Goal: Task Accomplishment & Management: Complete application form

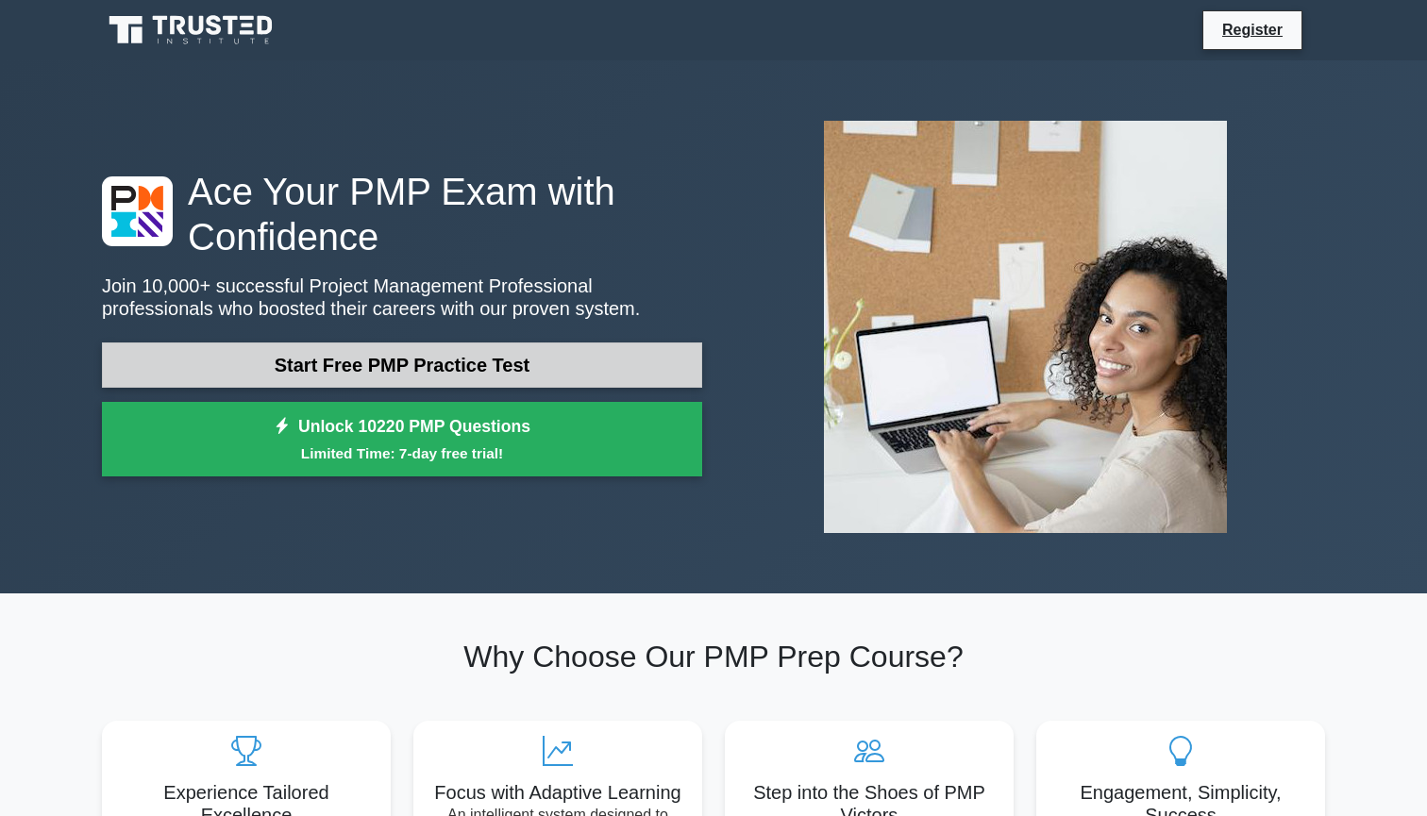
click at [286, 373] on link "Start Free PMP Practice Test" at bounding box center [402, 365] width 600 height 45
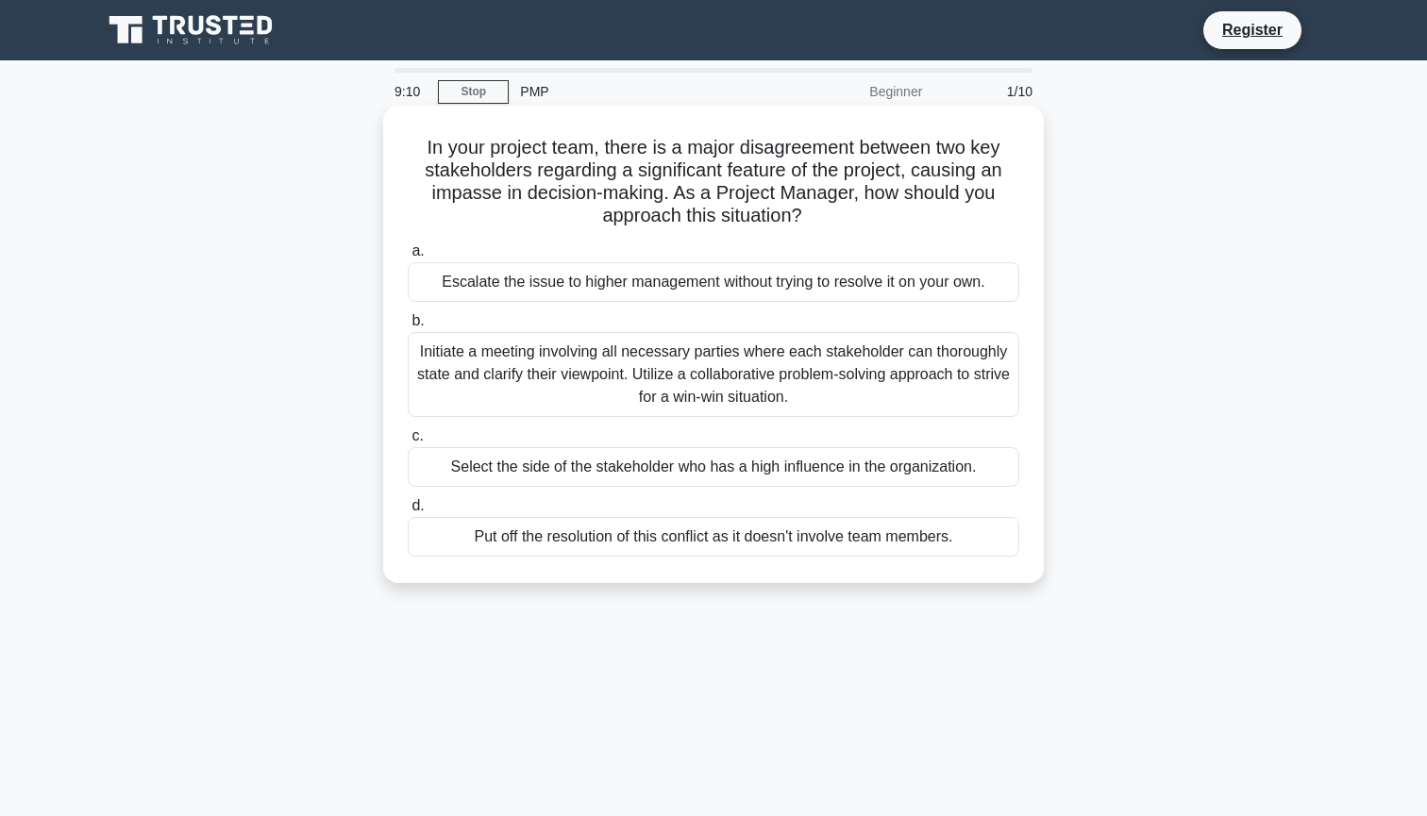
click at [719, 365] on div "Initiate a meeting involving all necessary parties where each stakeholder can t…" at bounding box center [714, 374] width 612 height 85
click at [408, 328] on input "b. Initiate a meeting involving all necessary parties where each stakeholder ca…" at bounding box center [408, 321] width 0 height 12
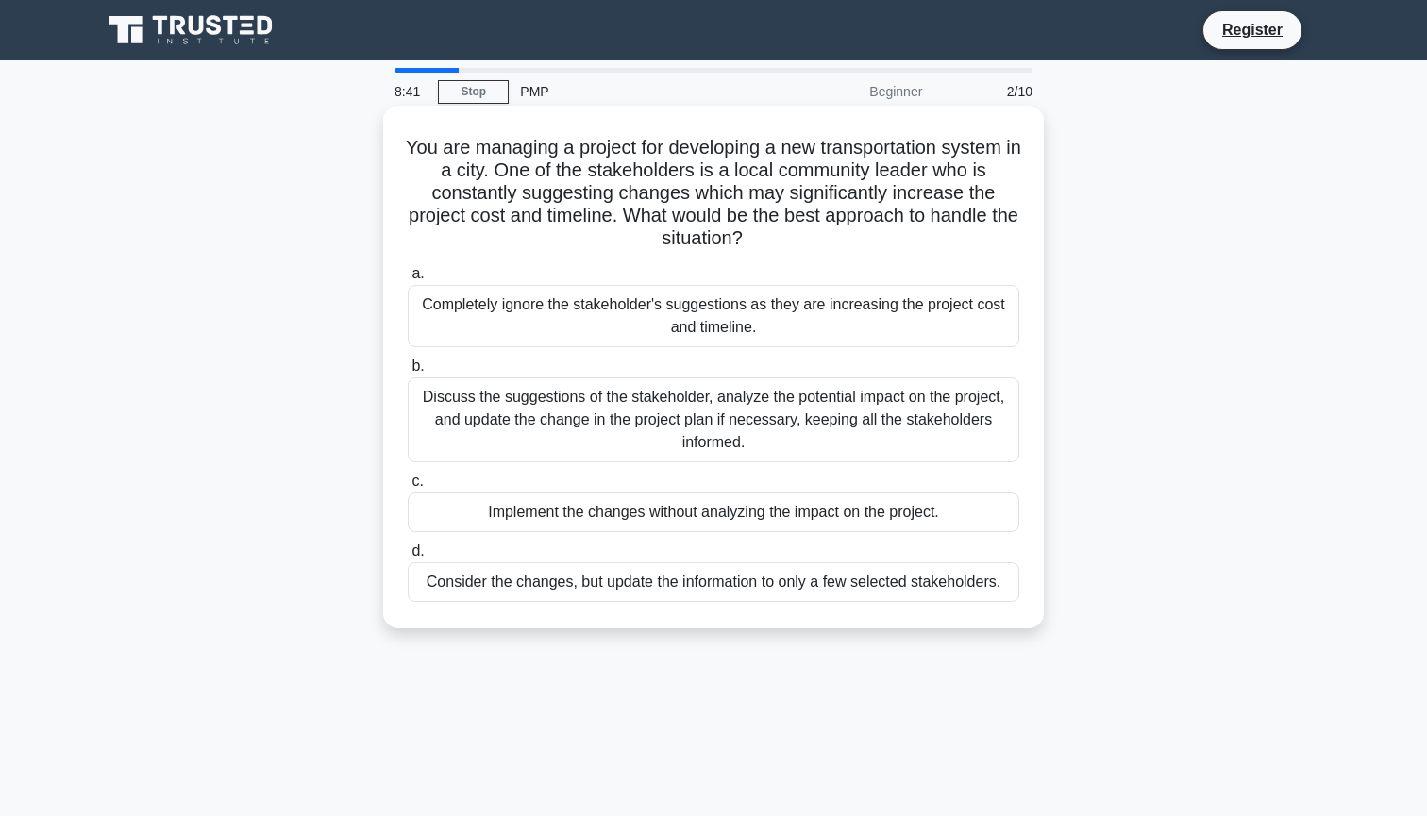
click at [770, 392] on div "Discuss the suggestions of the stakeholder, analyze the potential impact on the…" at bounding box center [714, 420] width 612 height 85
click at [408, 373] on input "b. Discuss the suggestions of the stakeholder, analyze the potential impact on …" at bounding box center [408, 367] width 0 height 12
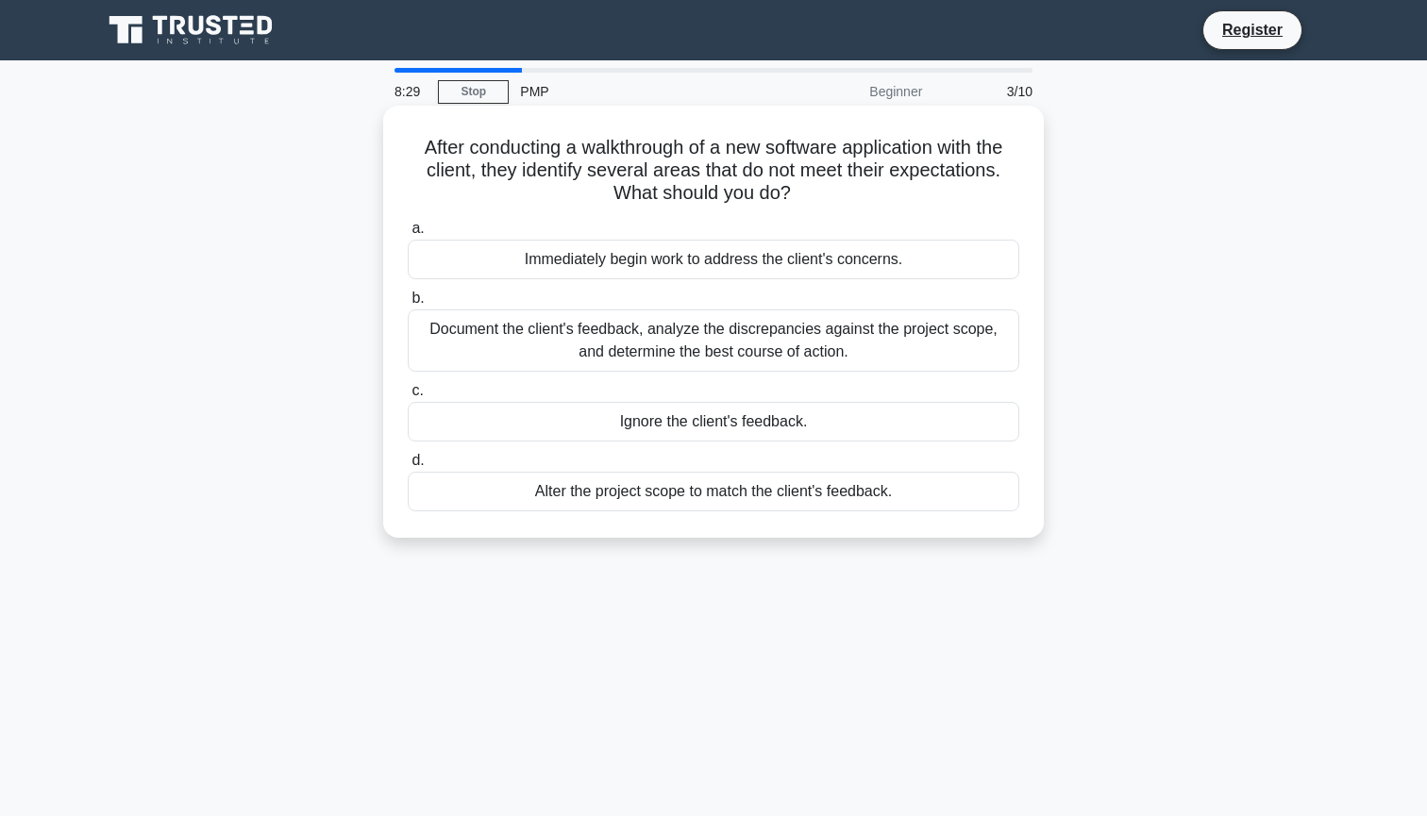
click at [871, 337] on div "Document the client's feedback, analyze the discrepancies against the project s…" at bounding box center [714, 341] width 612 height 62
click at [408, 305] on input "b. Document the client's feedback, analyze the discrepancies against the projec…" at bounding box center [408, 299] width 0 height 12
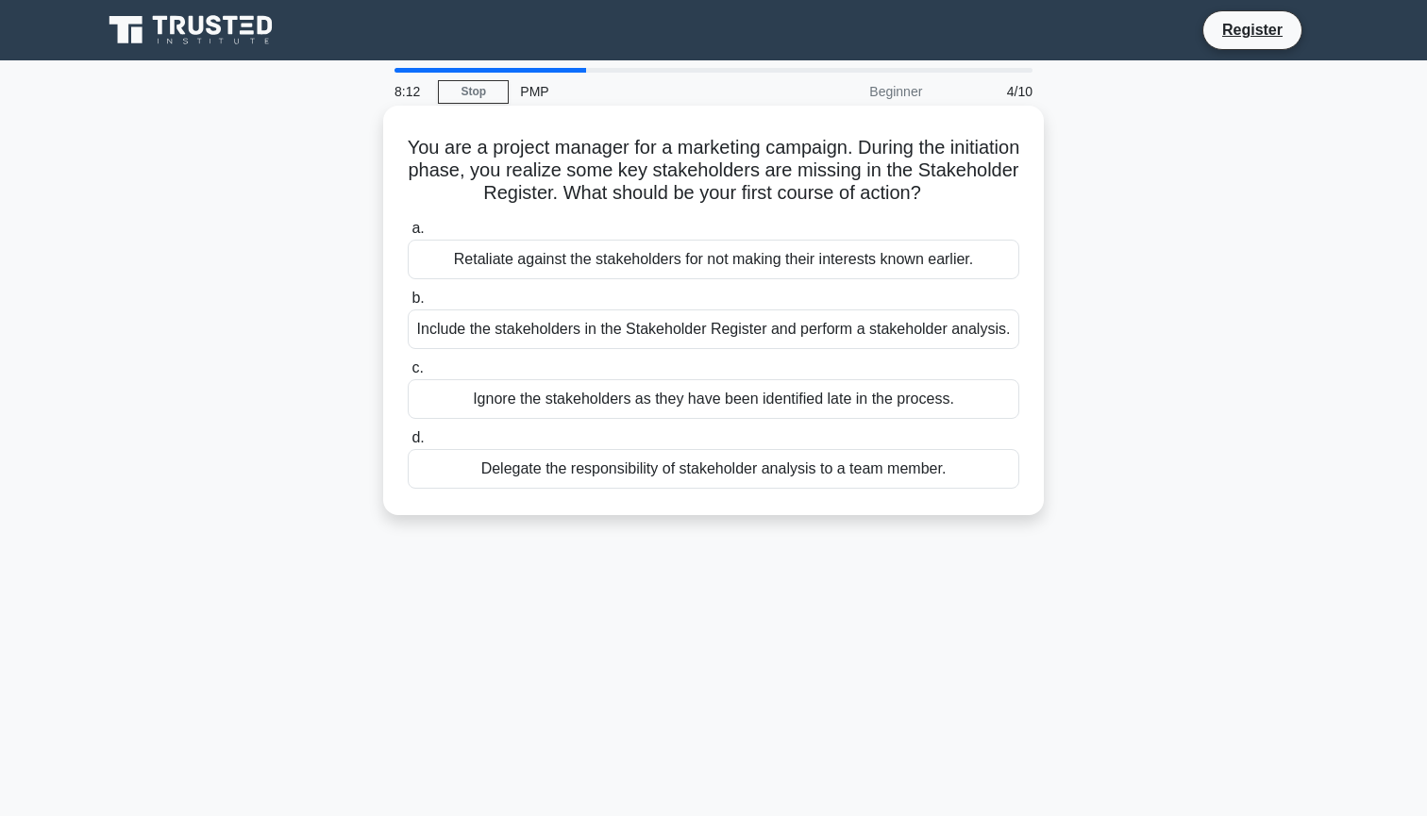
click at [962, 328] on div "Include the stakeholders in the Stakeholder Register and perform a stakeholder …" at bounding box center [714, 330] width 612 height 40
click at [408, 305] on input "b. Include the stakeholders in the Stakeholder Register and perform a stakehold…" at bounding box center [408, 299] width 0 height 12
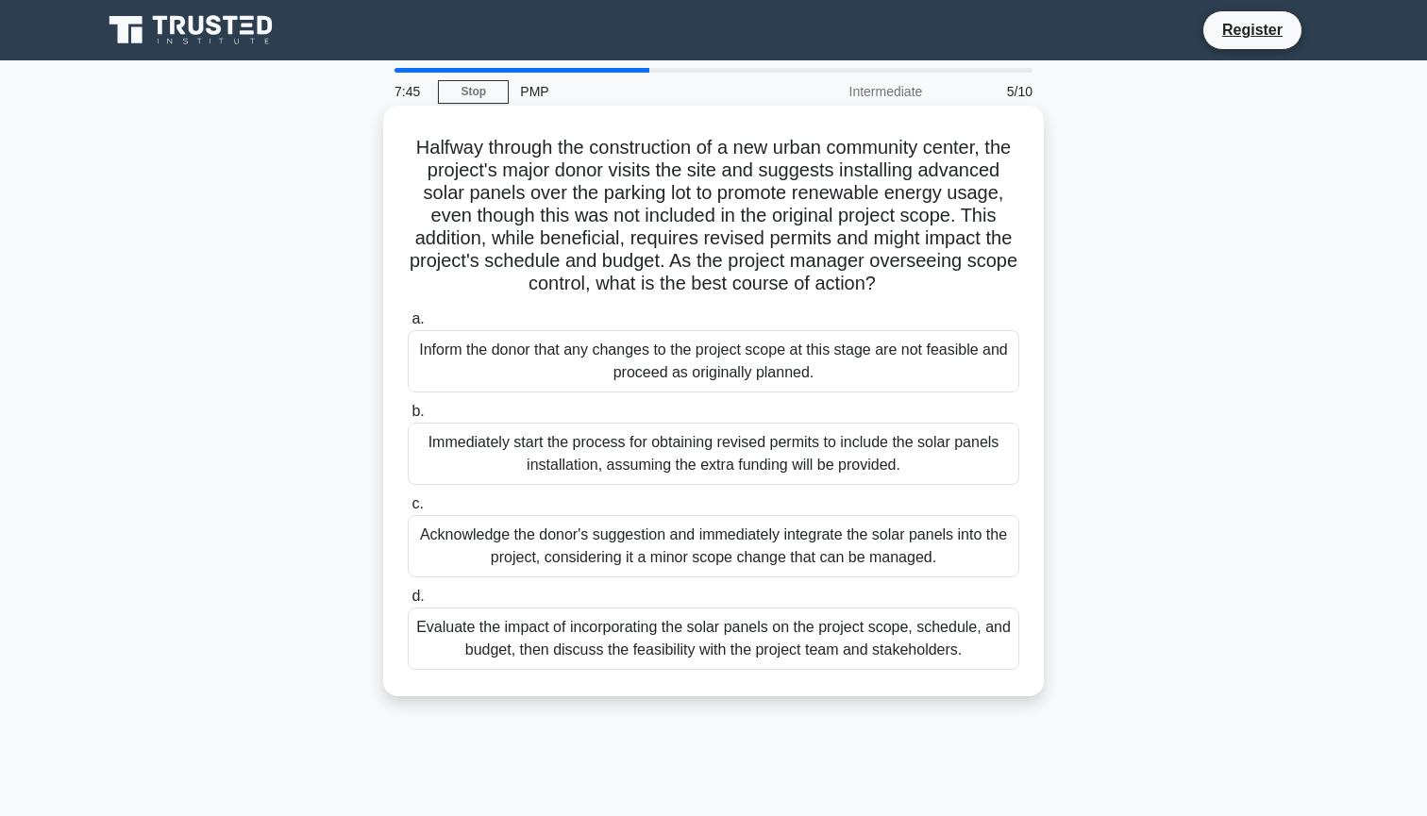
click at [911, 652] on div "Evaluate the impact of incorporating the solar panels on the project scope, sch…" at bounding box center [714, 639] width 612 height 62
click at [408, 603] on input "d. Evaluate the impact of incorporating the solar panels on the project scope, …" at bounding box center [408, 597] width 0 height 12
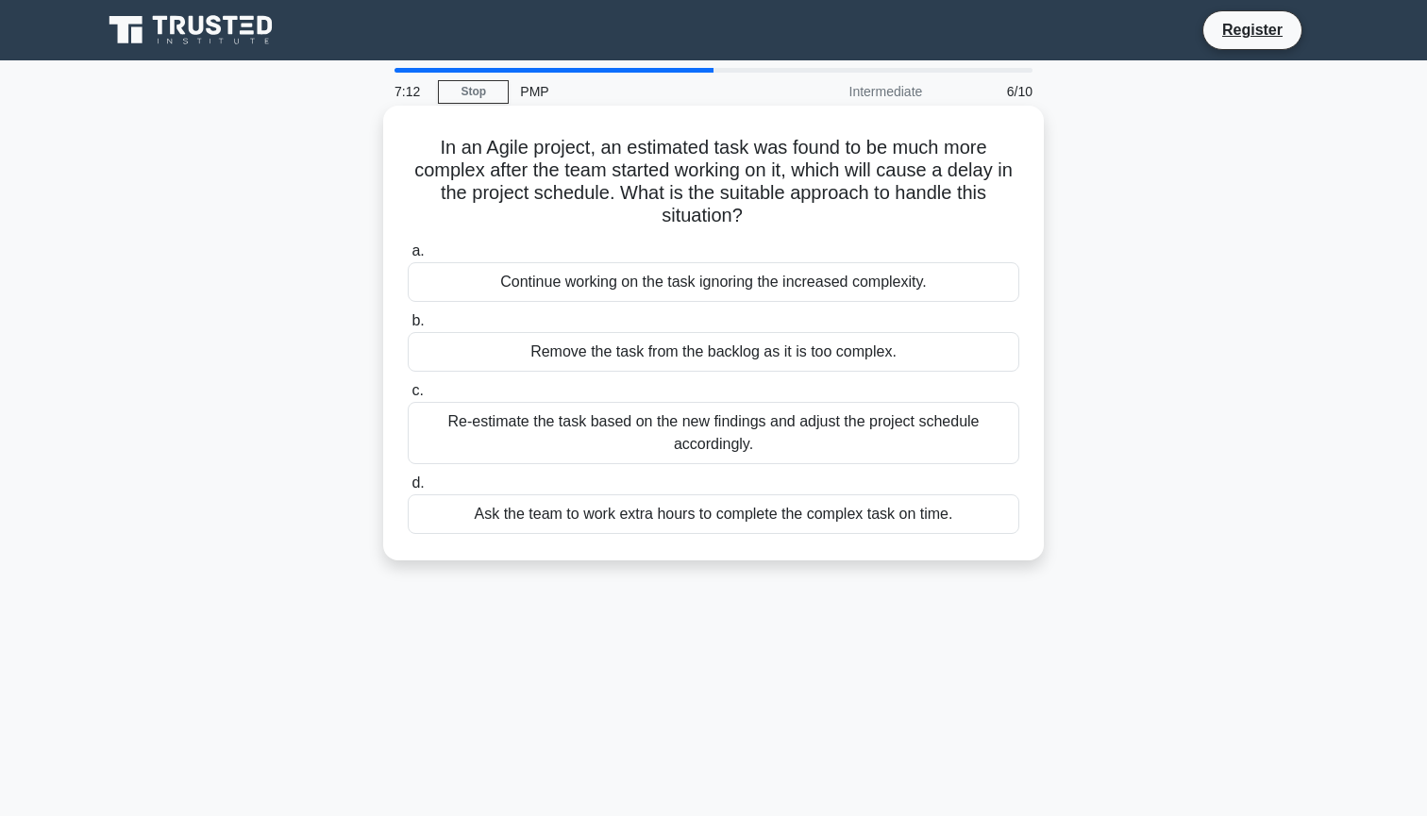
click at [968, 441] on div "Re-estimate the task based on the new findings and adjust the project schedule …" at bounding box center [714, 433] width 612 height 62
click at [408, 397] on input "c. Re-estimate the task based on the new findings and adjust the project schedu…" at bounding box center [408, 391] width 0 height 12
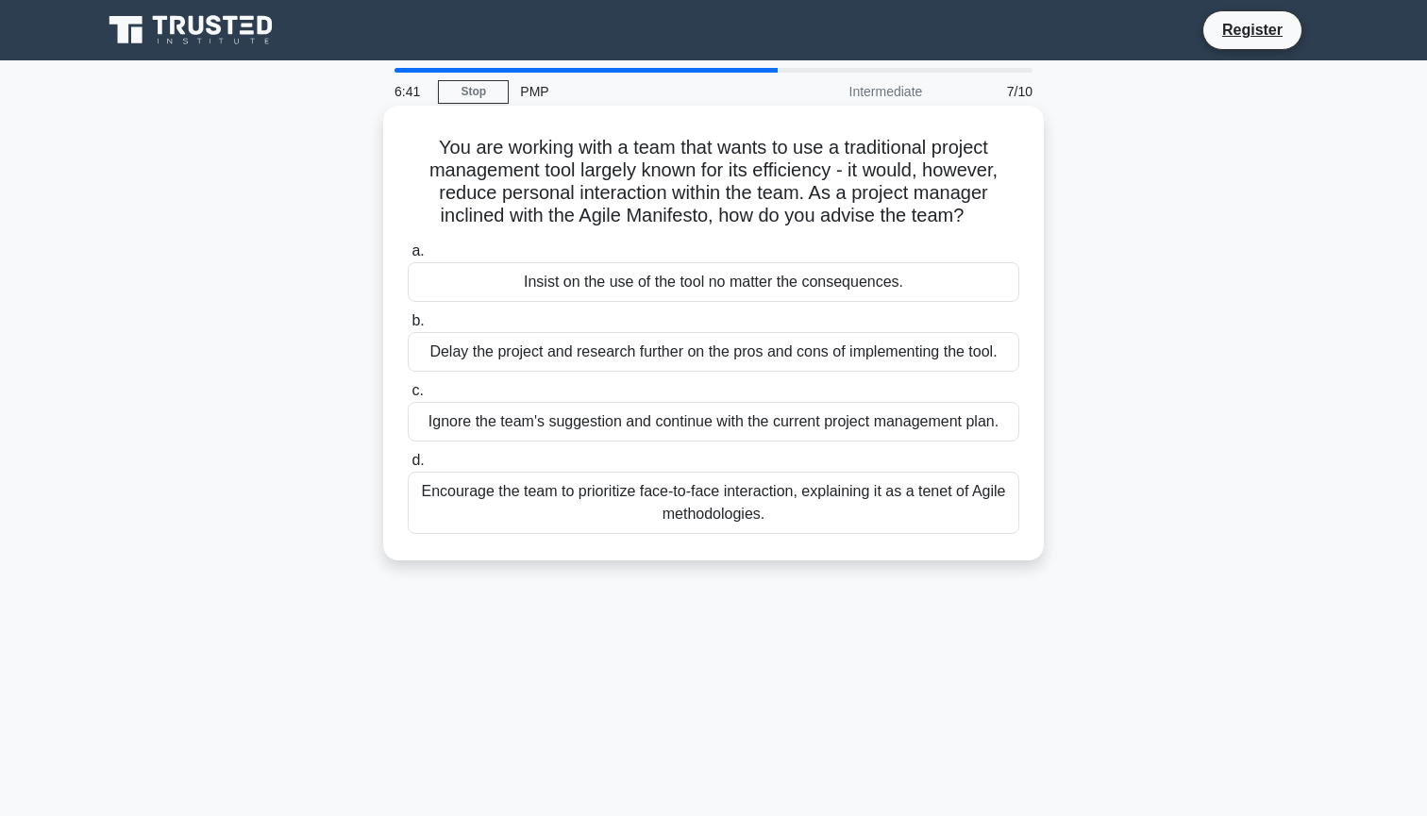
click at [969, 498] on div "Encourage the team to prioritize face-to-face interaction, explaining it as a t…" at bounding box center [714, 503] width 612 height 62
click at [408, 467] on input "d. Encourage the team to prioritize face-to-face interaction, explaining it as …" at bounding box center [408, 461] width 0 height 12
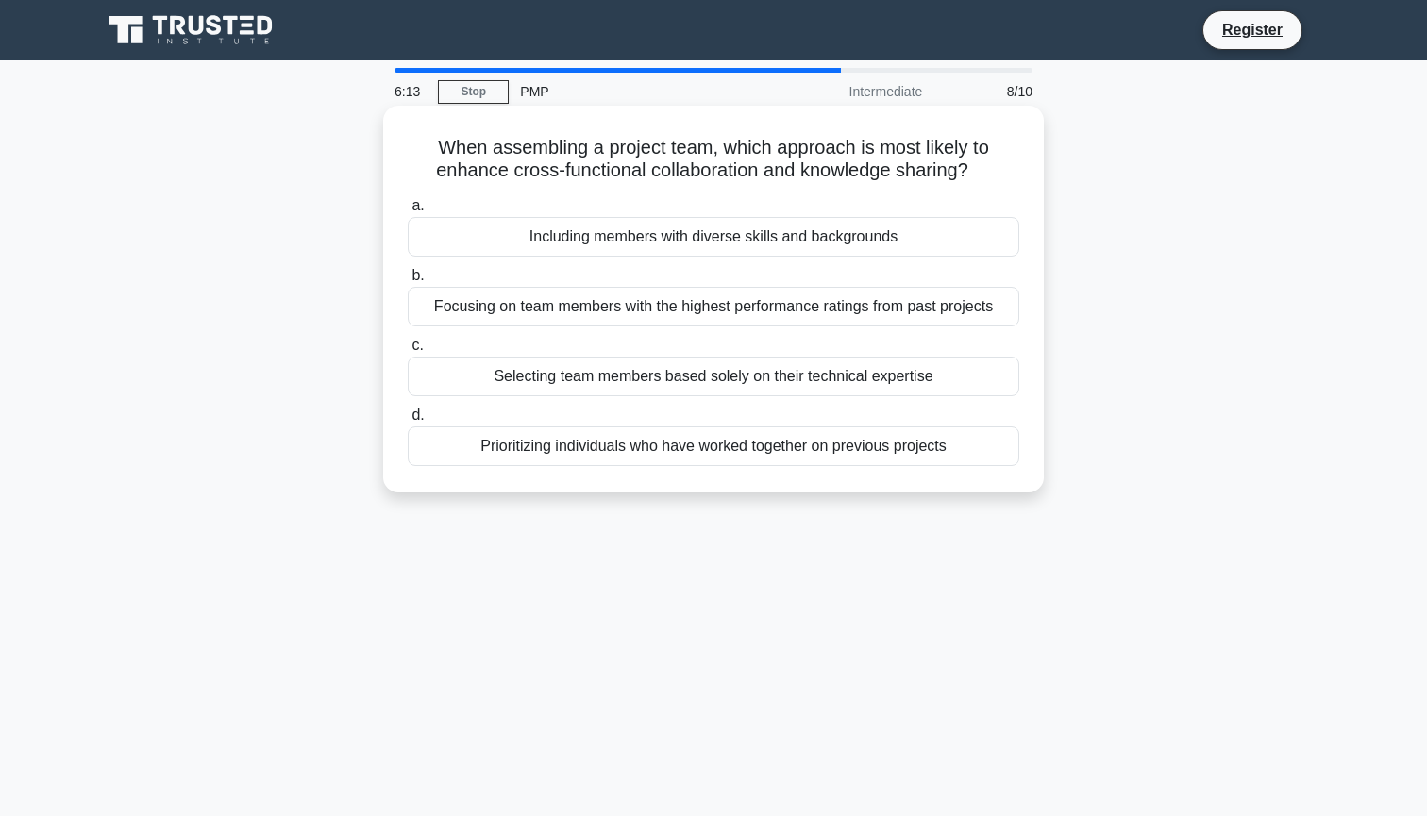
click at [982, 244] on div "Including members with diverse skills and backgrounds" at bounding box center [714, 237] width 612 height 40
click at [408, 212] on input "a. Including members with diverse skills and backgrounds" at bounding box center [408, 206] width 0 height 12
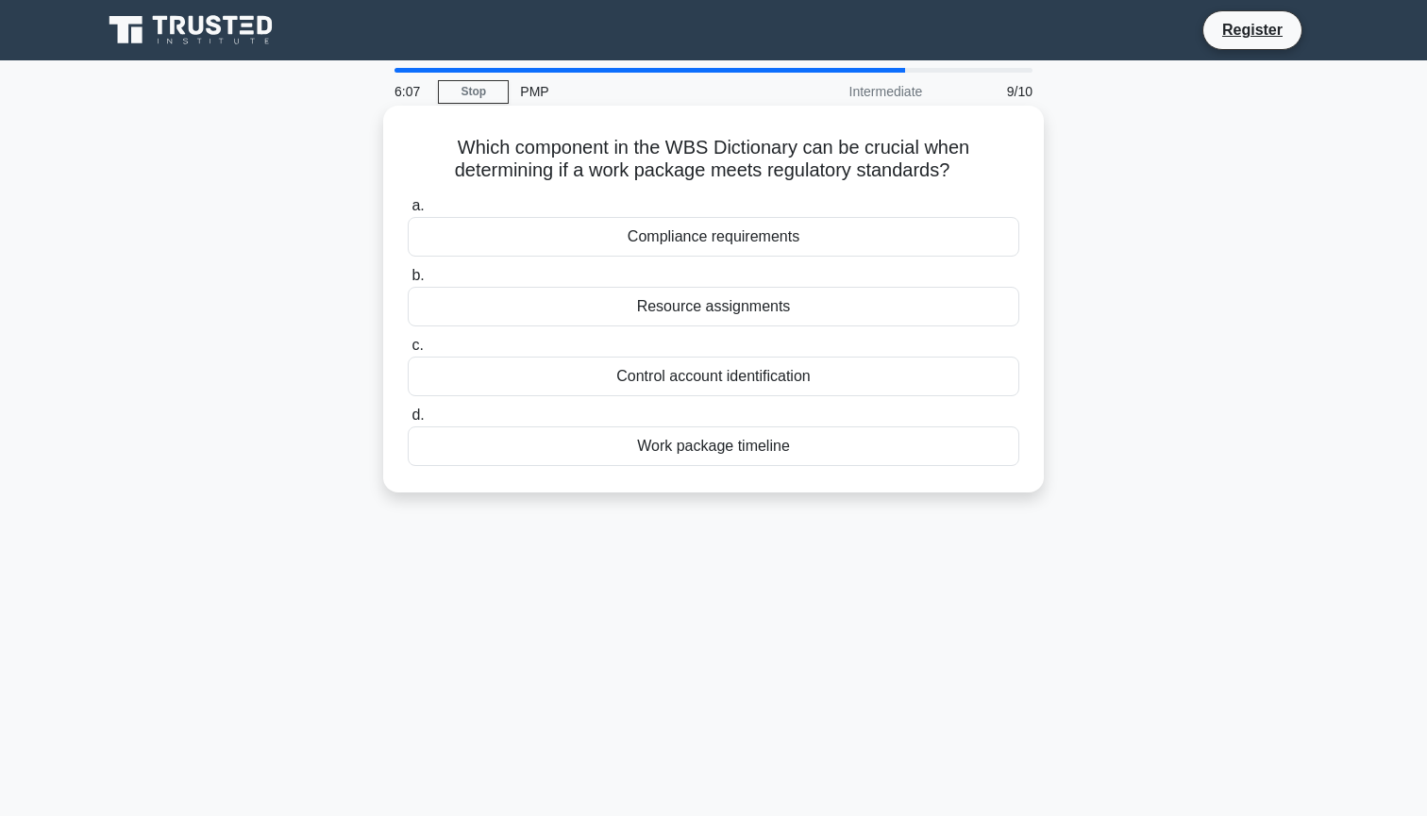
click at [950, 232] on div "Compliance requirements" at bounding box center [714, 237] width 612 height 40
click at [408, 212] on input "a. Compliance requirements" at bounding box center [408, 206] width 0 height 12
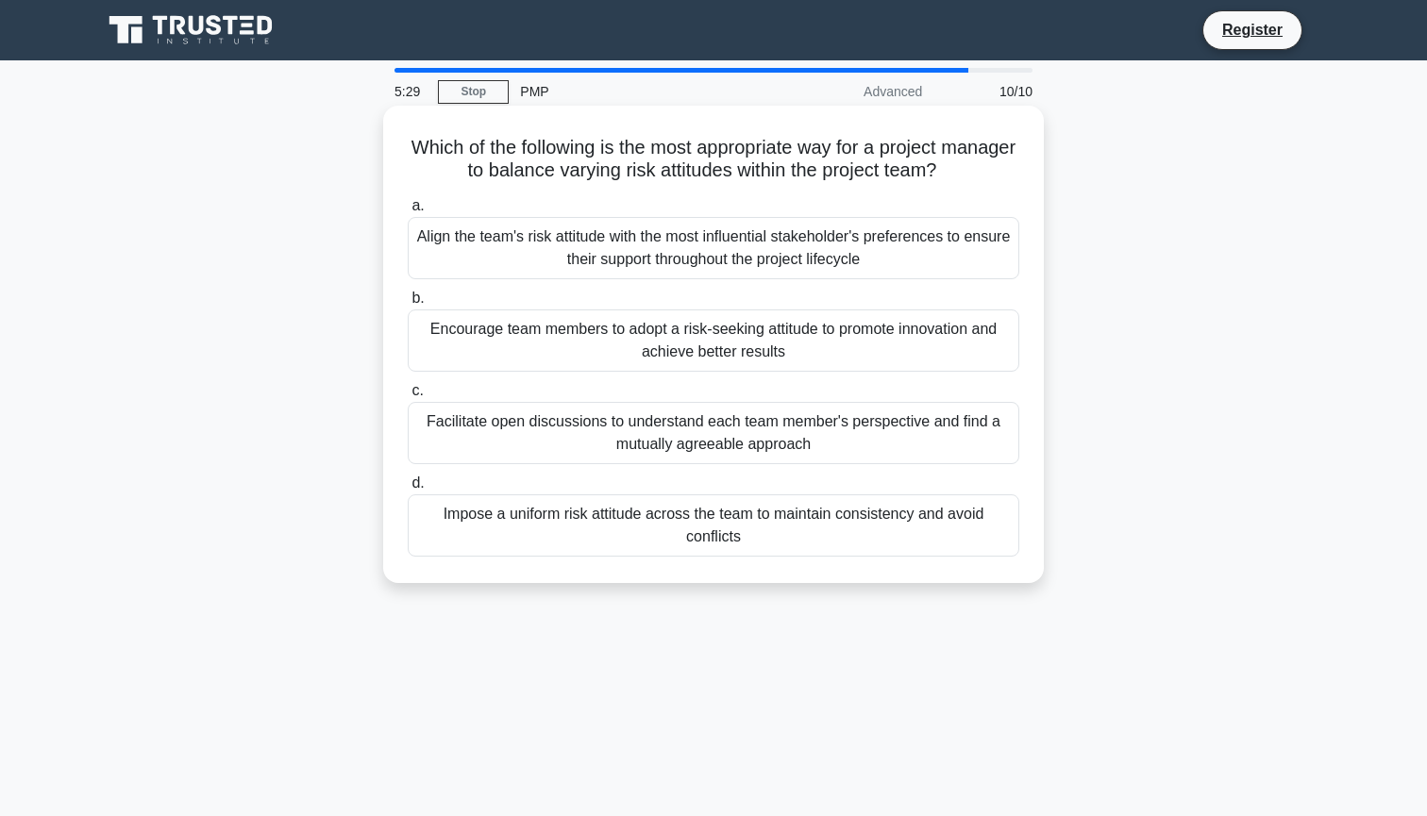
click at [934, 430] on div "Facilitate open discussions to understand each team member's perspective and fi…" at bounding box center [714, 433] width 612 height 62
click at [408, 397] on input "c. Facilitate open discussions to understand each team member's perspective and…" at bounding box center [408, 391] width 0 height 12
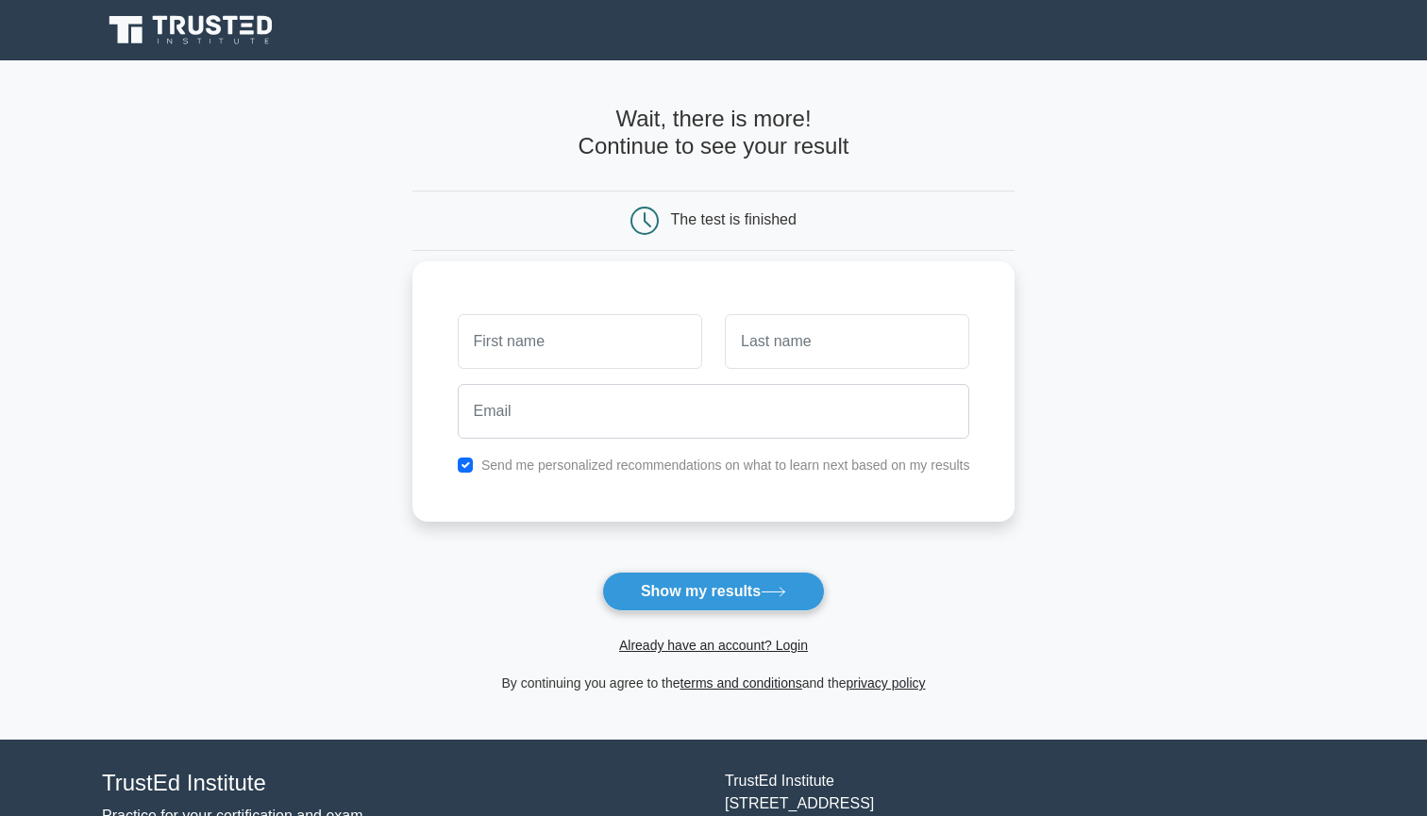
click at [671, 342] on input "text" at bounding box center [580, 341] width 244 height 55
click at [673, 342] on input "text" at bounding box center [580, 341] width 244 height 55
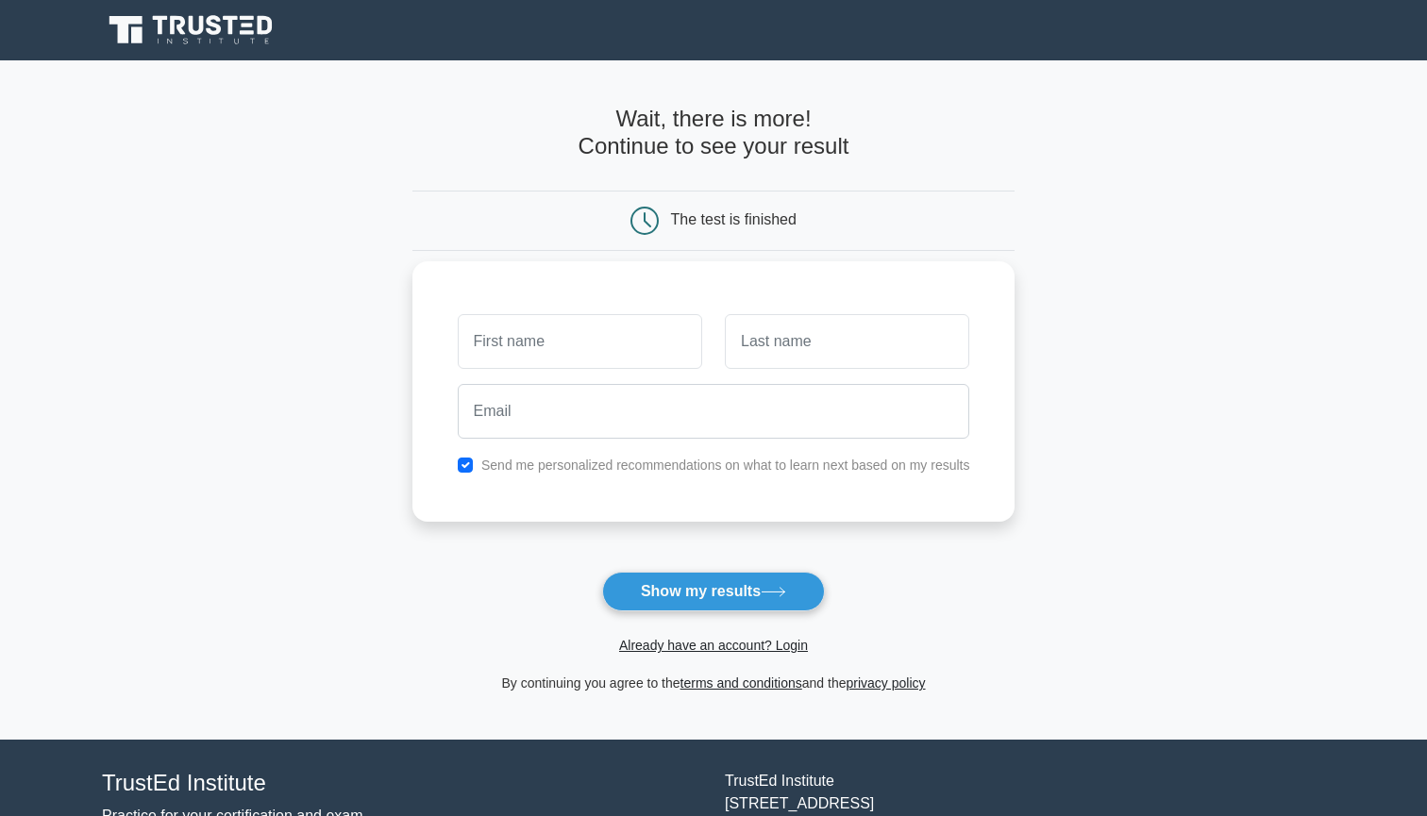
click at [681, 340] on input "text" at bounding box center [580, 341] width 244 height 55
type input "ash"
type input "j"
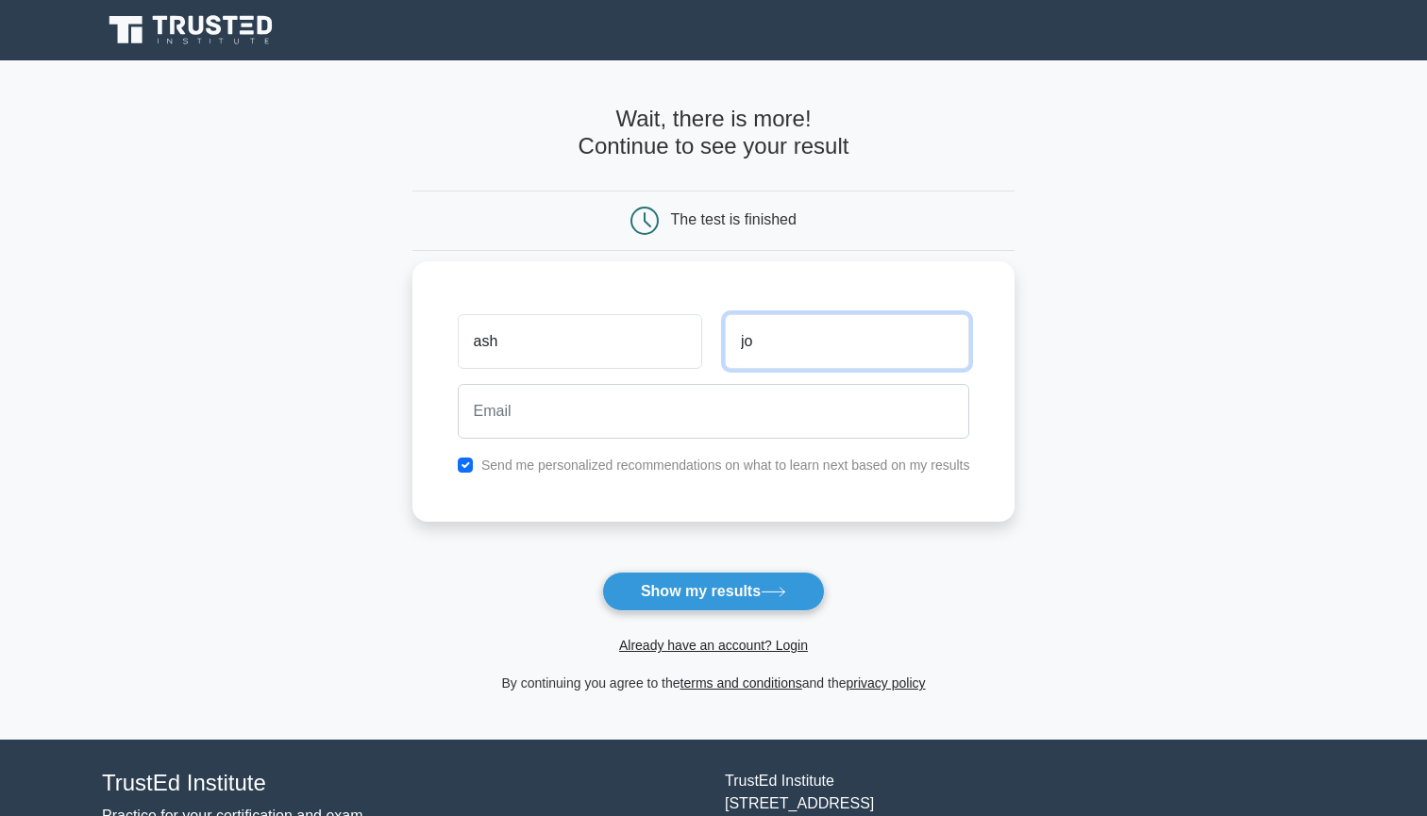
type input "jo"
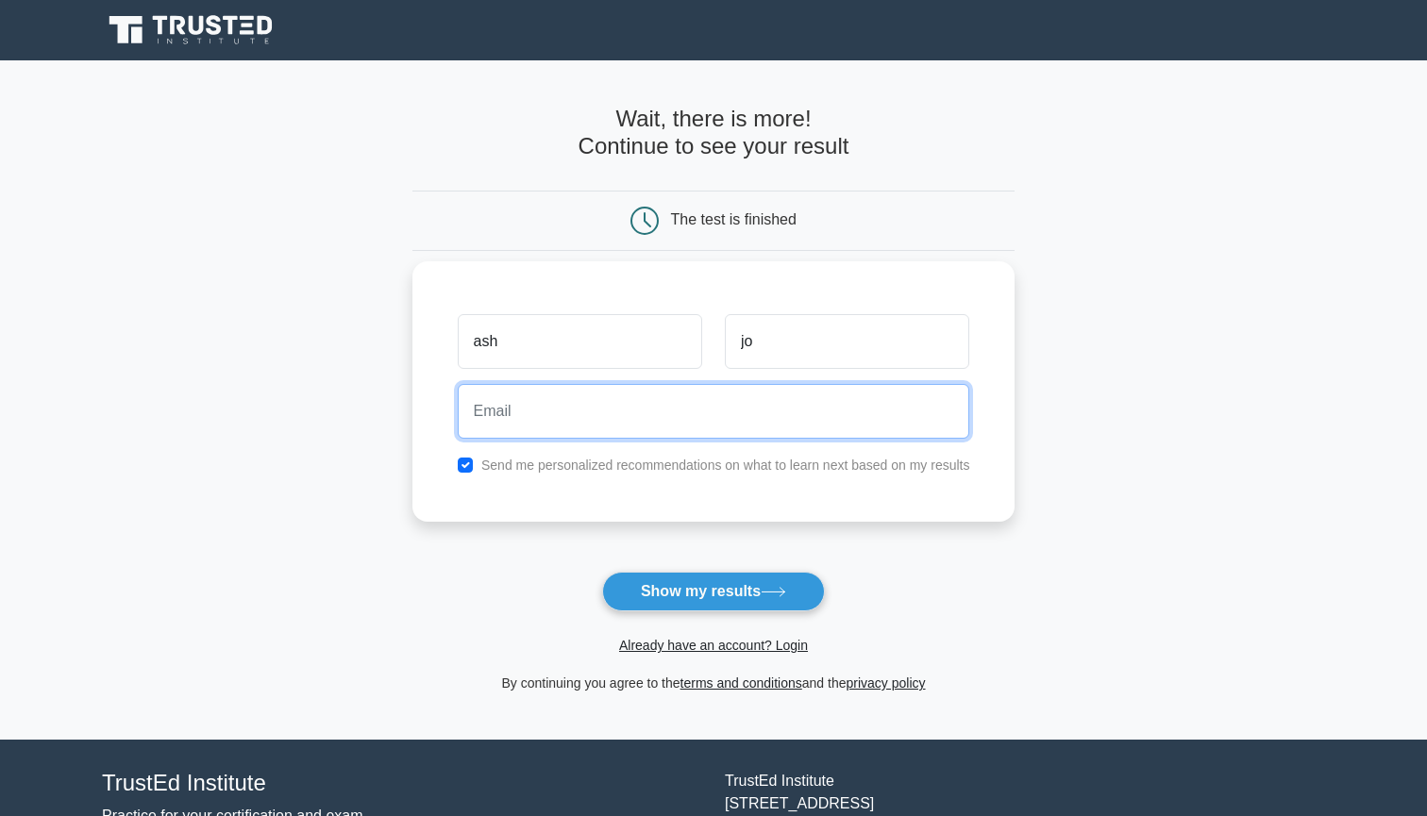
type input "coppers-ferns2v@icloud.com"
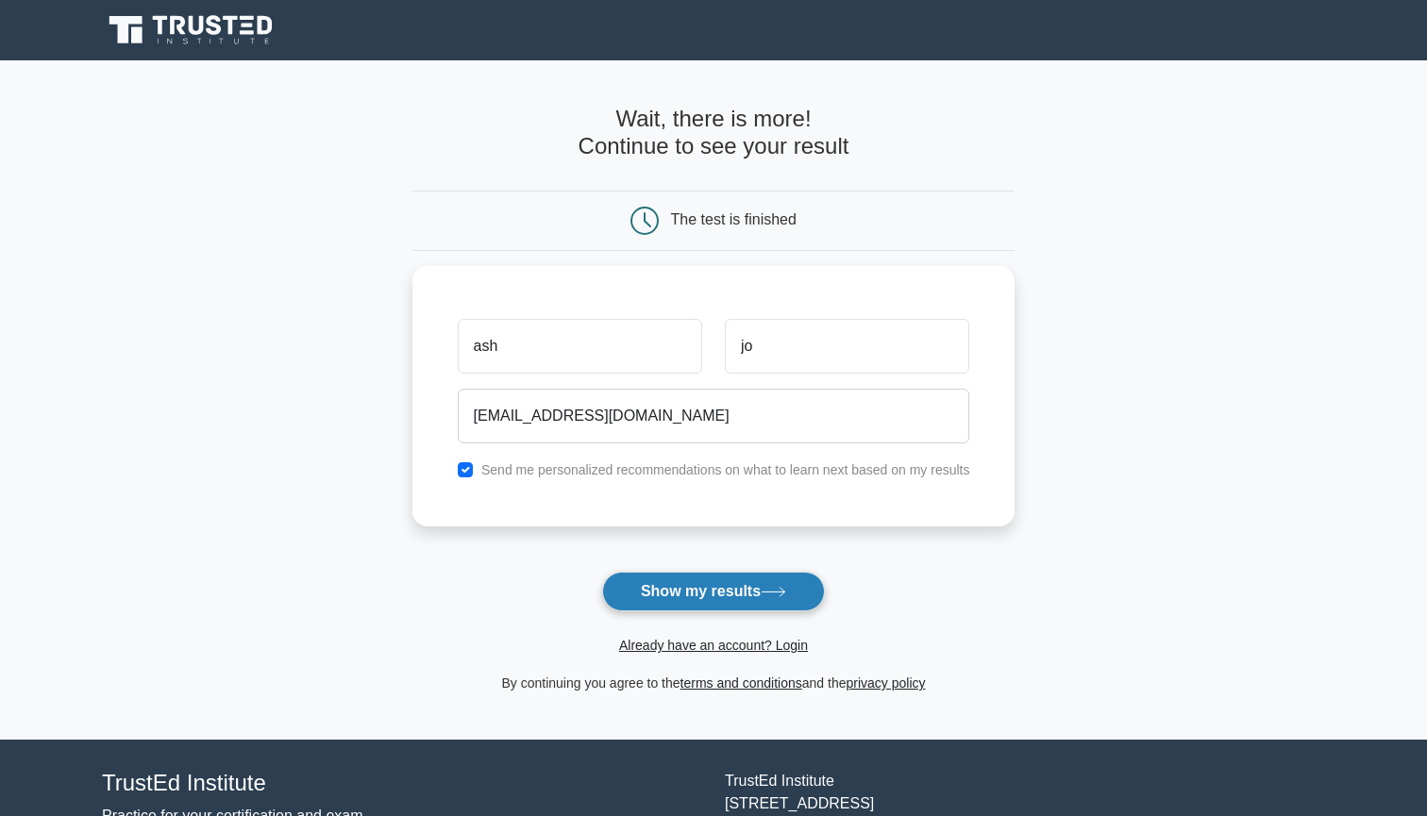
click at [723, 592] on button "Show my results" at bounding box center [713, 592] width 223 height 40
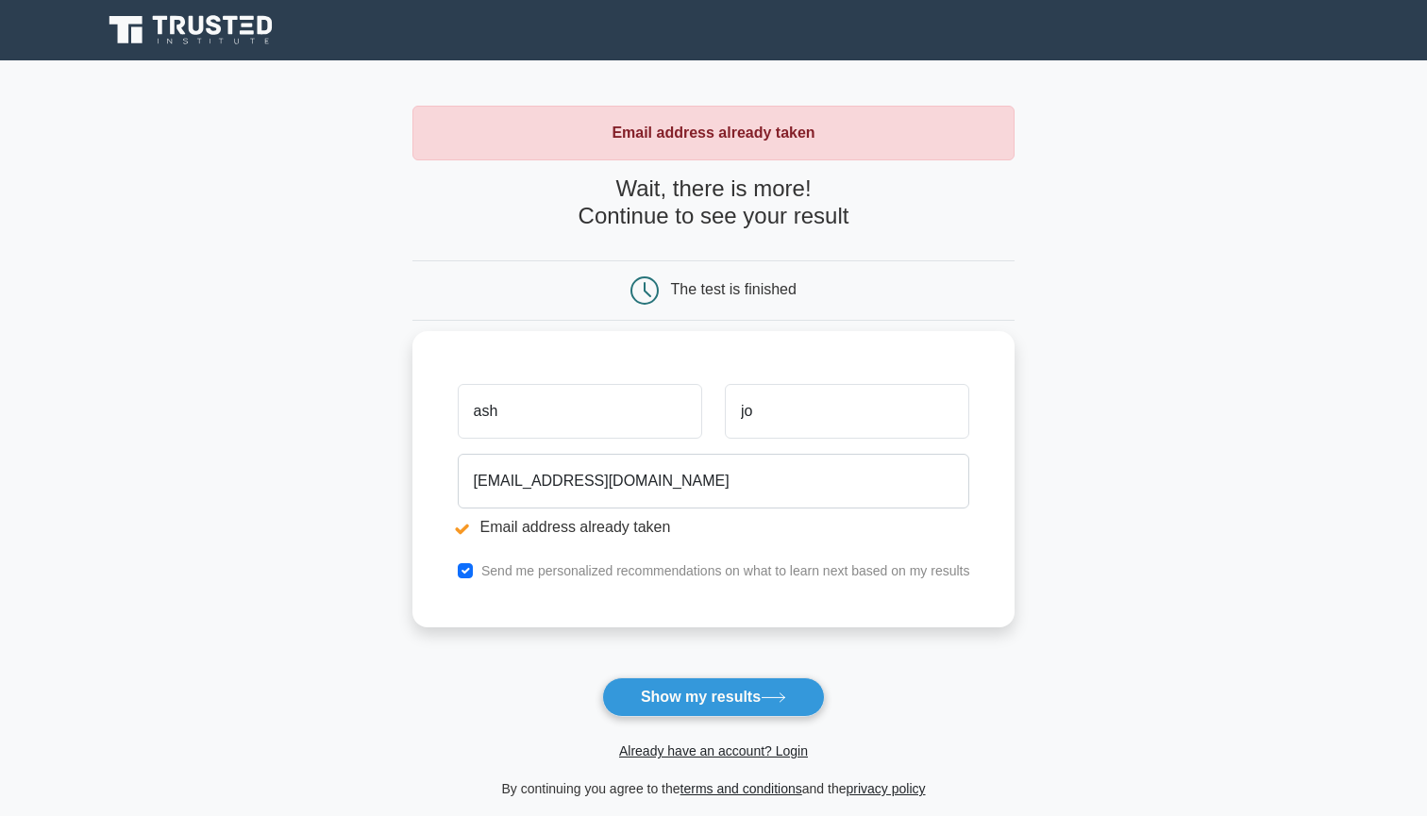
click at [470, 569] on input "checkbox" at bounding box center [465, 571] width 15 height 15
checkbox input "false"
type input "j"
type input "Hart"
click at [578, 418] on input "ash" at bounding box center [580, 411] width 244 height 55
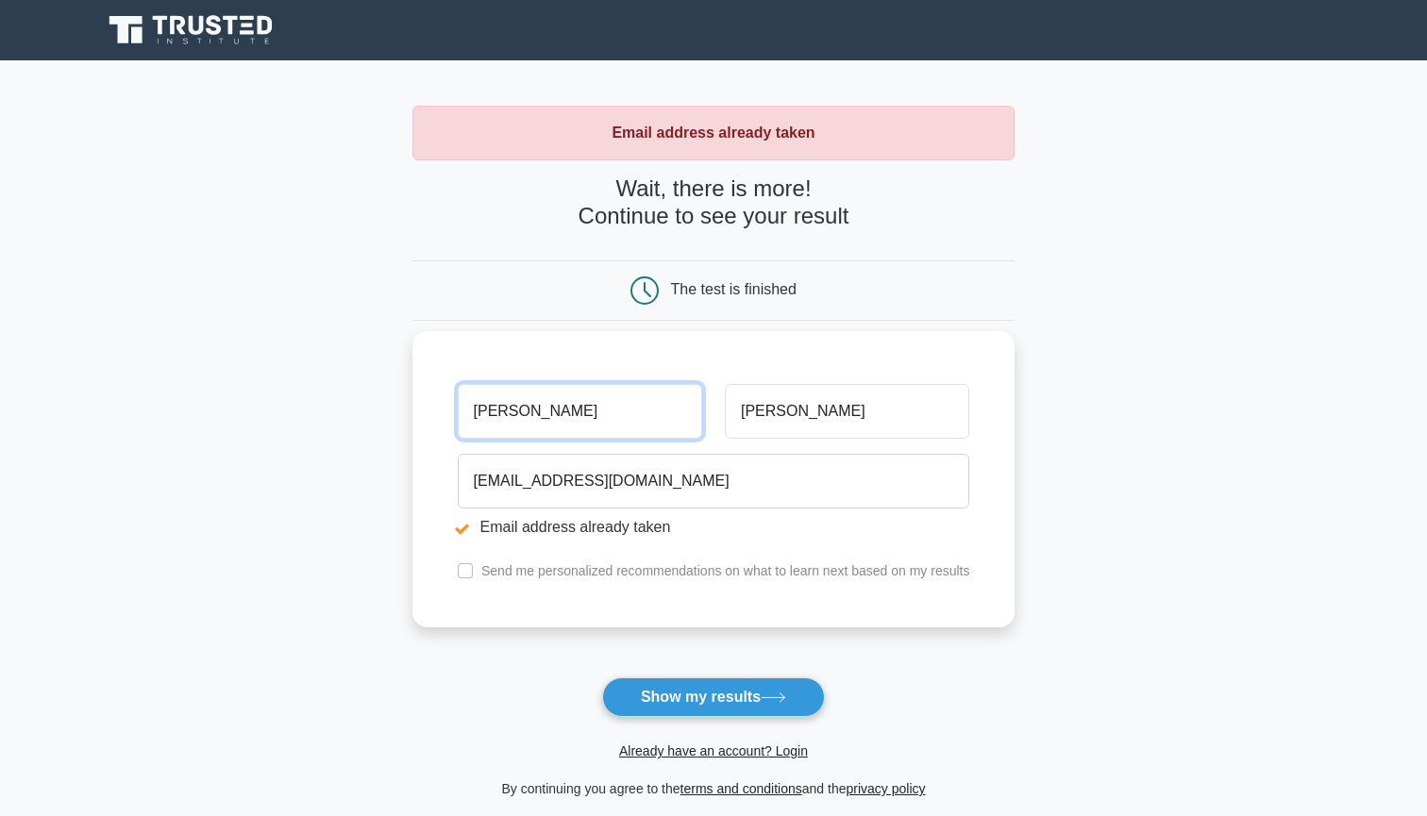
type input "asher"
click at [713, 697] on button "Show my results" at bounding box center [713, 698] width 223 height 40
click at [466, 567] on input "checkbox" at bounding box center [465, 571] width 15 height 15
checkbox input "false"
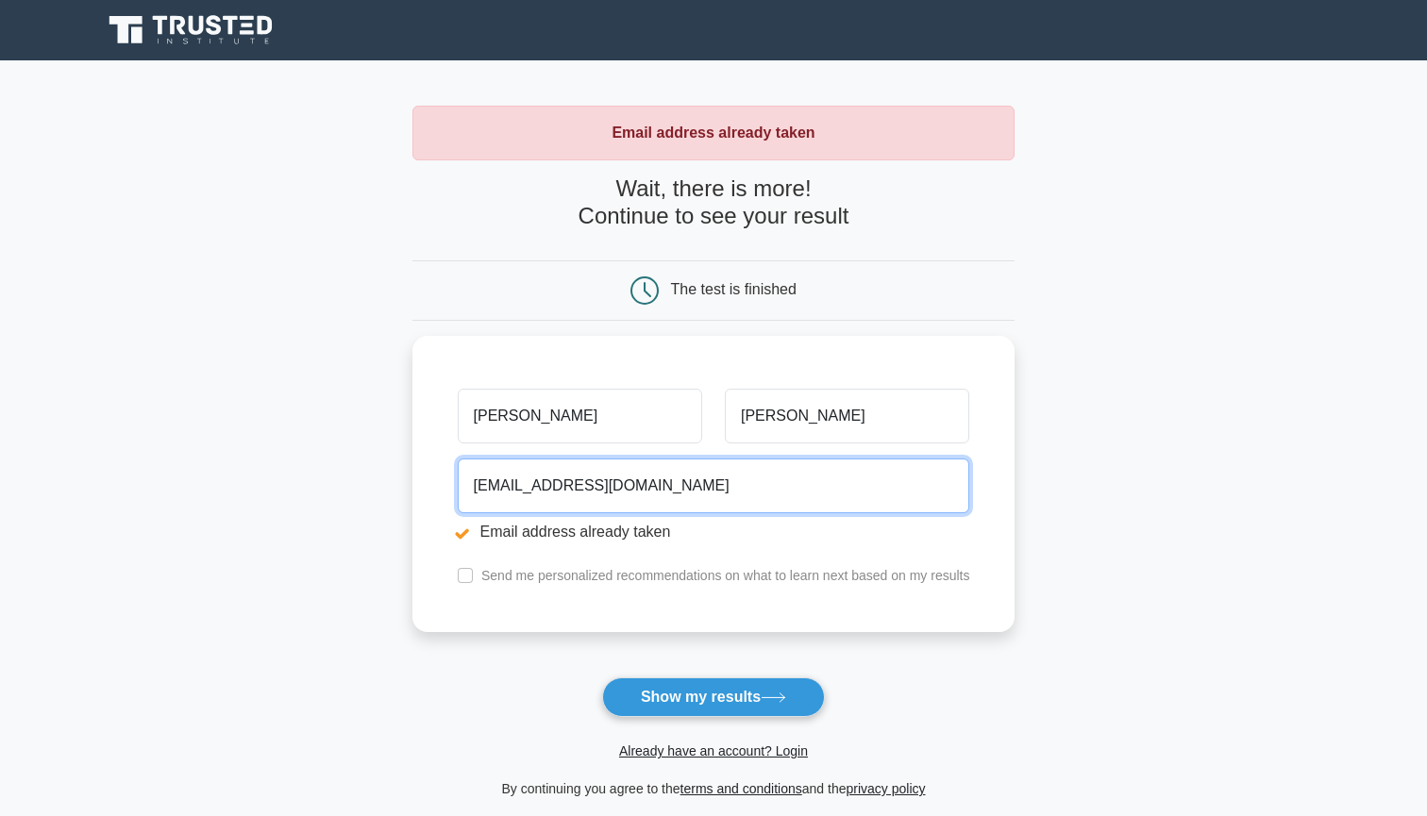
drag, startPoint x: 713, startPoint y: 487, endPoint x: 349, endPoint y: 458, distance: 364.6
click at [349, 458] on main "Email address already taken Wait, there is more! Continue to see your result Th…" at bounding box center [713, 452] width 1427 height 785
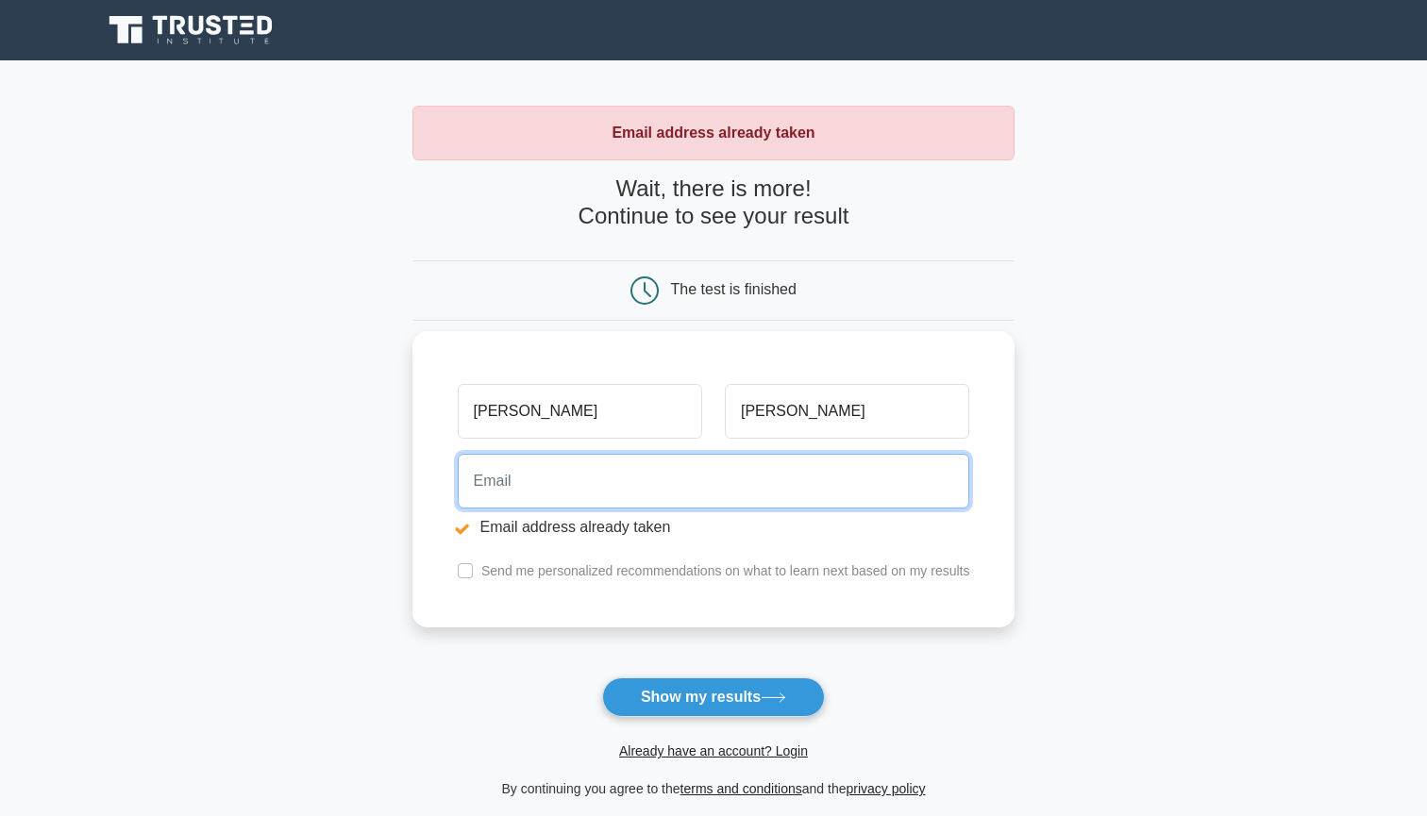
click at [520, 476] on input "email" at bounding box center [714, 481] width 513 height 55
click at [938, 481] on input "email" at bounding box center [714, 481] width 513 height 55
type input "coppers-ferns2v@icloud.com"
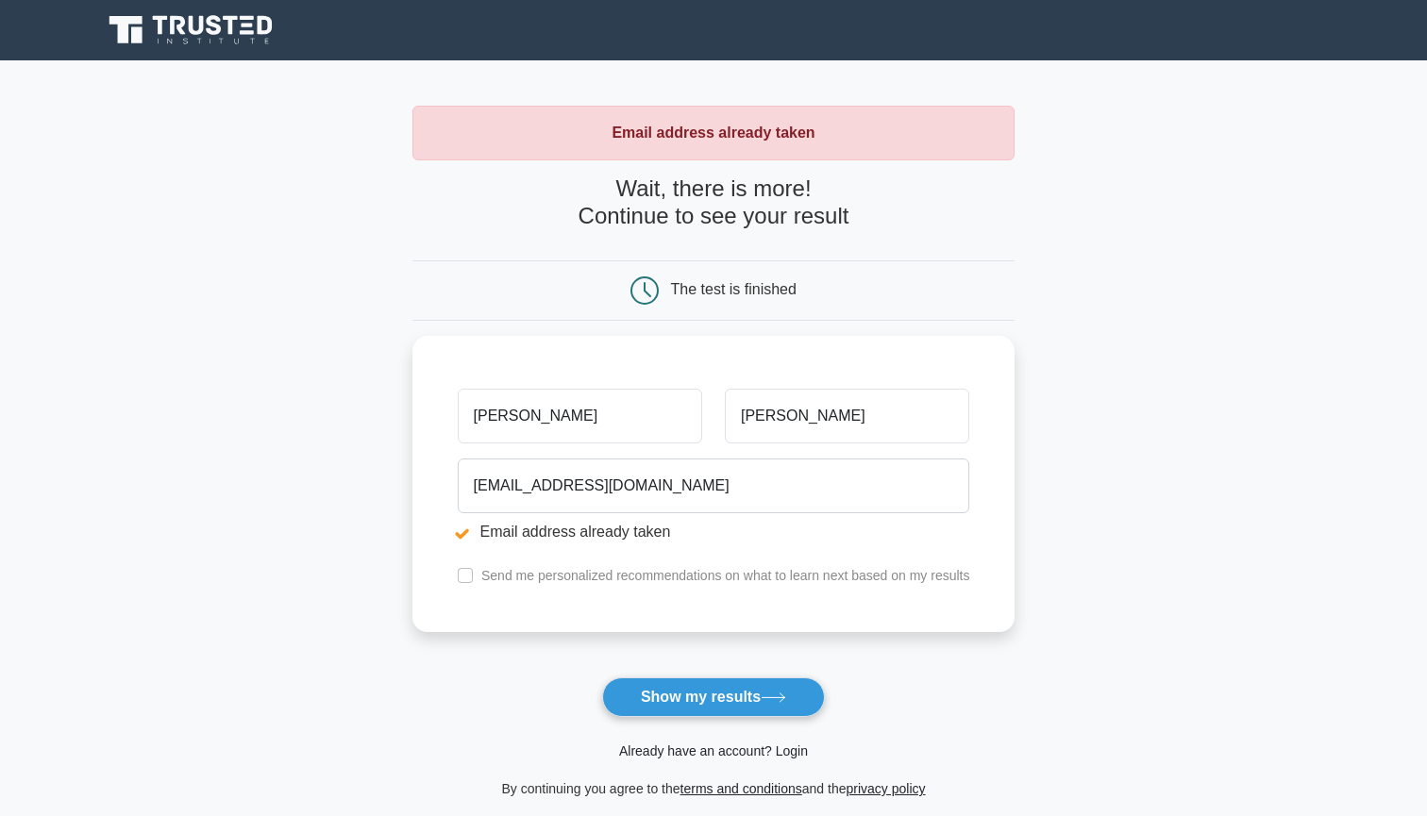
click at [705, 751] on link "Already have an account? Login" at bounding box center [713, 751] width 189 height 15
drag, startPoint x: 684, startPoint y: 488, endPoint x: 361, endPoint y: 445, distance: 326.7
click at [359, 445] on main "Email address already taken Wait, there is more! Continue to see your result Th…" at bounding box center [713, 452] width 1427 height 785
click at [654, 744] on link "Already have an account? Login" at bounding box center [713, 751] width 189 height 15
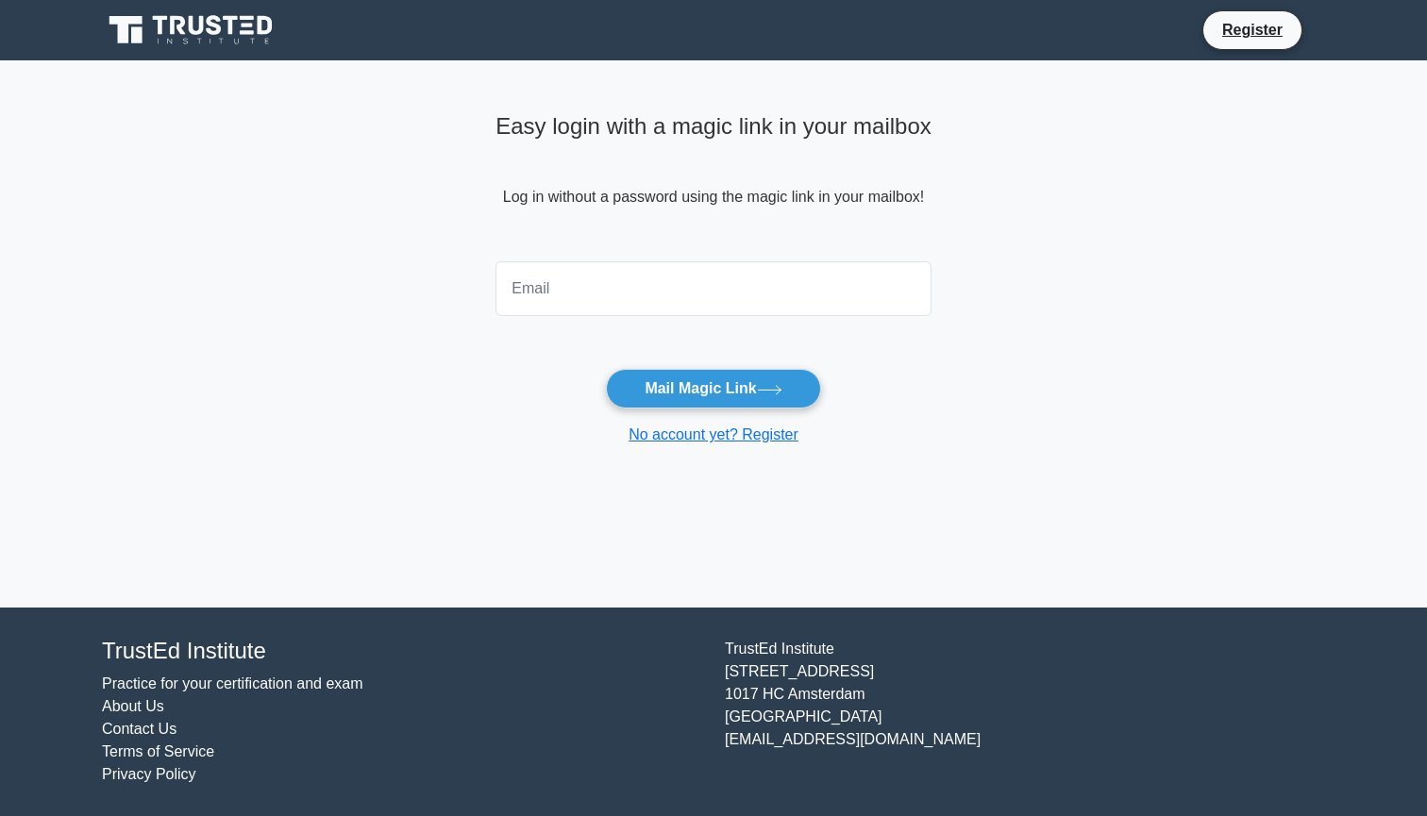
click at [729, 286] on input "email" at bounding box center [714, 288] width 436 height 55
click at [899, 285] on input "email" at bounding box center [714, 288] width 436 height 55
click at [910, 293] on input "co" at bounding box center [714, 288] width 436 height 55
type input "co"
click at [347, 204] on main "Easy login with a magic link in your mailbox Log in without a password using th…" at bounding box center [713, 333] width 1427 height 547
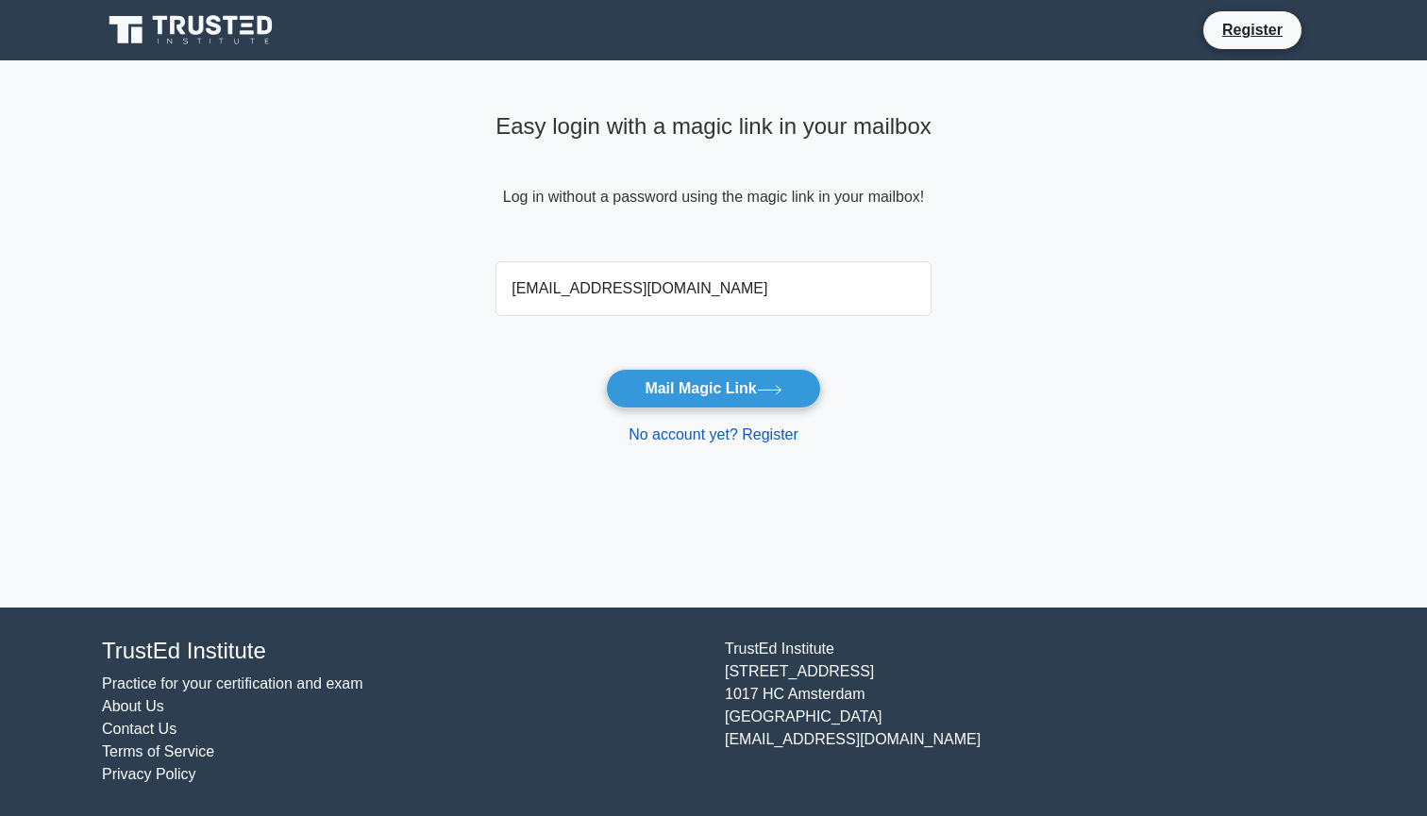
type input "[EMAIL_ADDRESS][DOMAIN_NAME]"
click at [713, 388] on button "Mail Magic Link" at bounding box center [713, 389] width 214 height 40
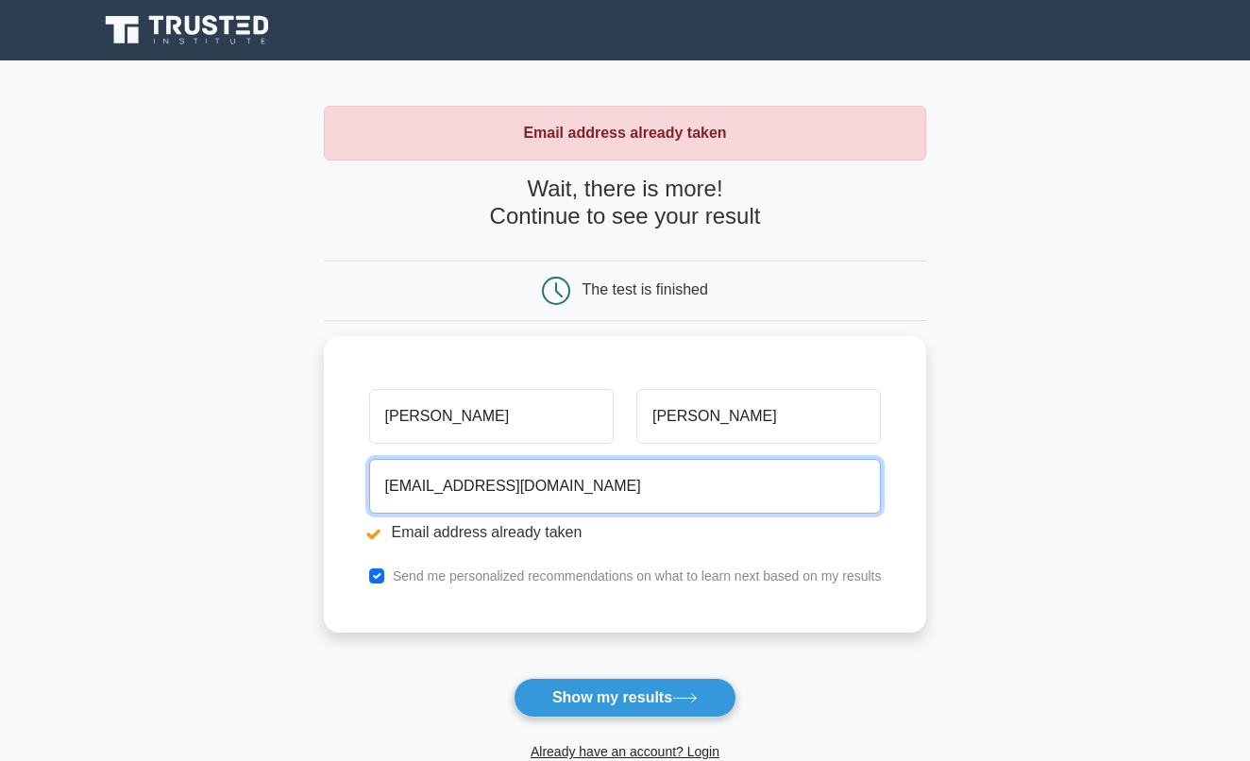
drag, startPoint x: 618, startPoint y: 480, endPoint x: 204, endPoint y: 479, distance: 414.4
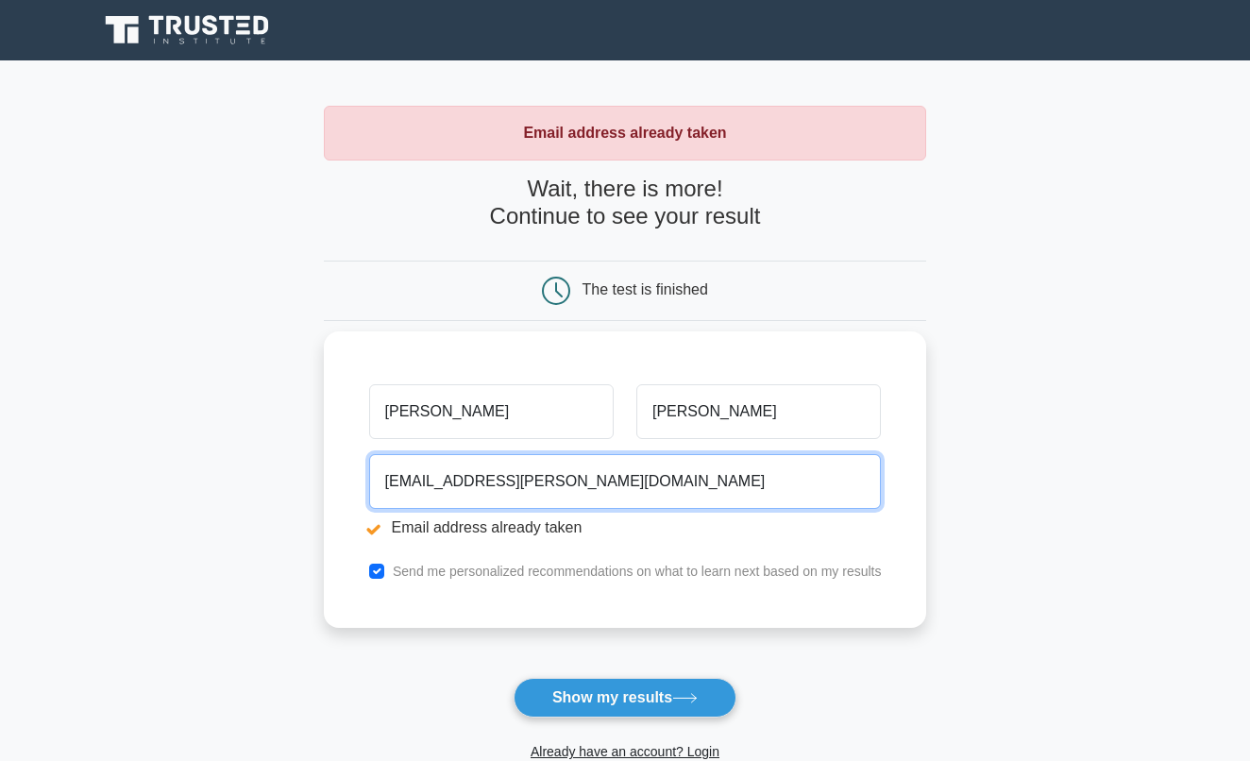
type input "[EMAIL_ADDRESS][PERSON_NAME][DOMAIN_NAME]"
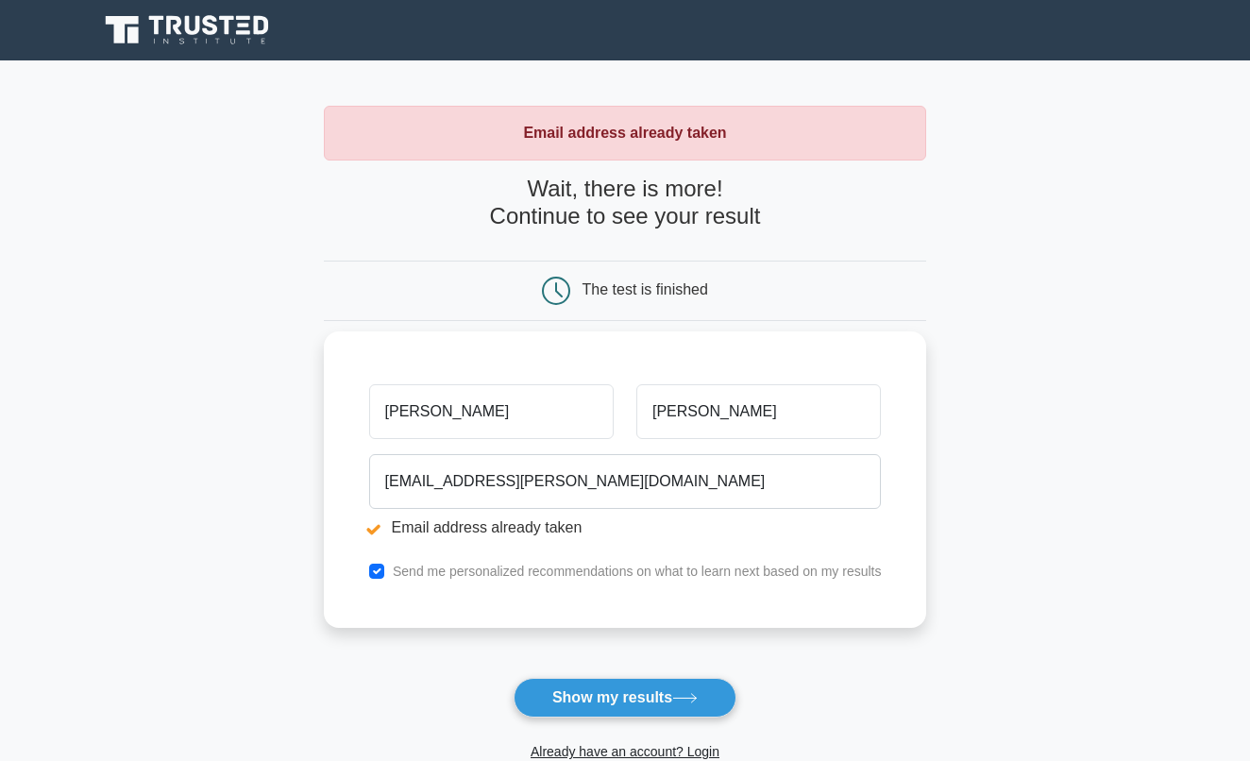
click at [374, 570] on input "checkbox" at bounding box center [376, 571] width 15 height 15
checkbox input "false"
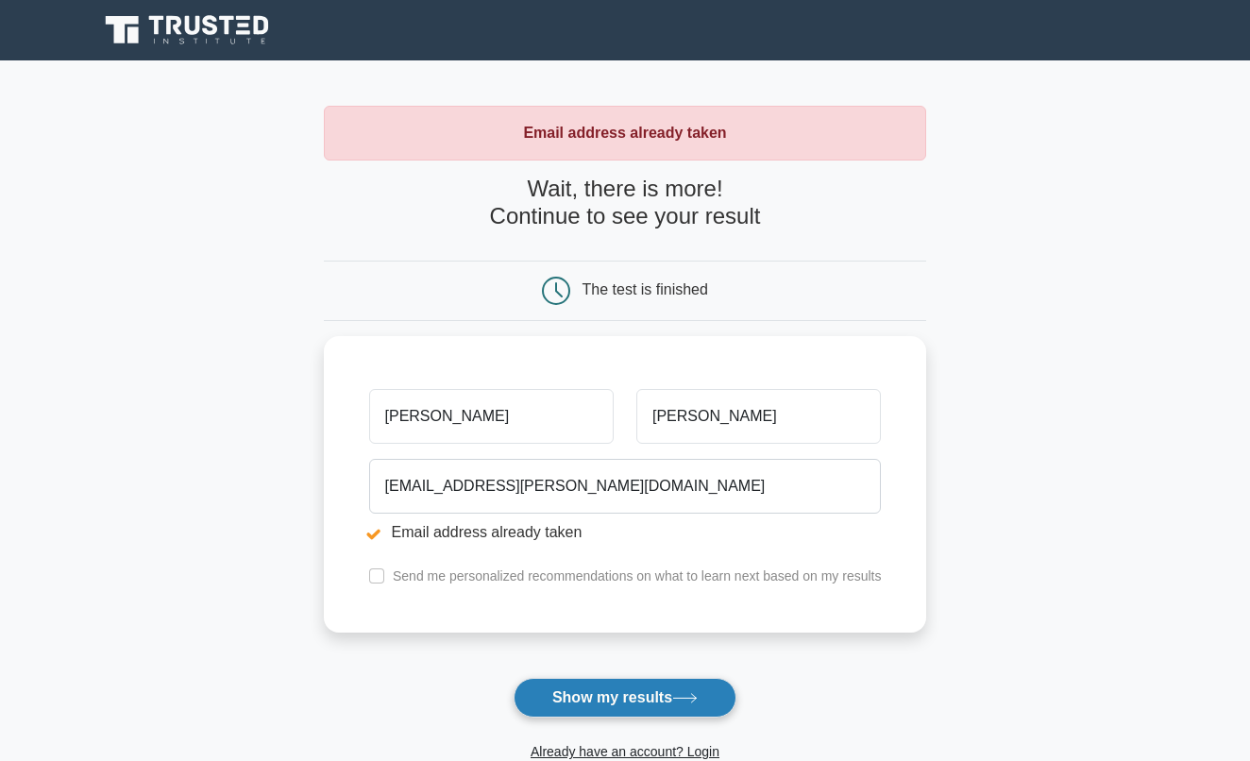
click at [618, 713] on button "Show my results" at bounding box center [624, 698] width 223 height 40
